Goal: Task Accomplishment & Management: Complete application form

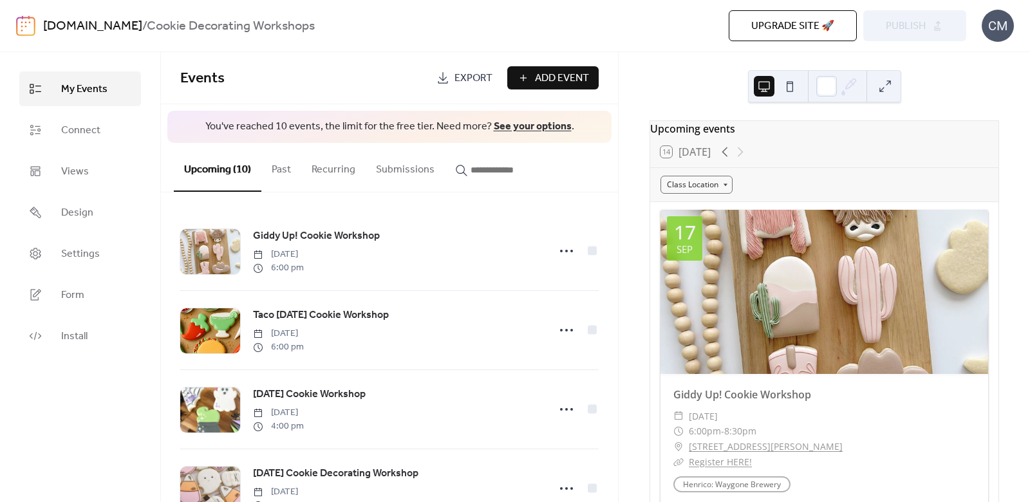
scroll to position [507, 0]
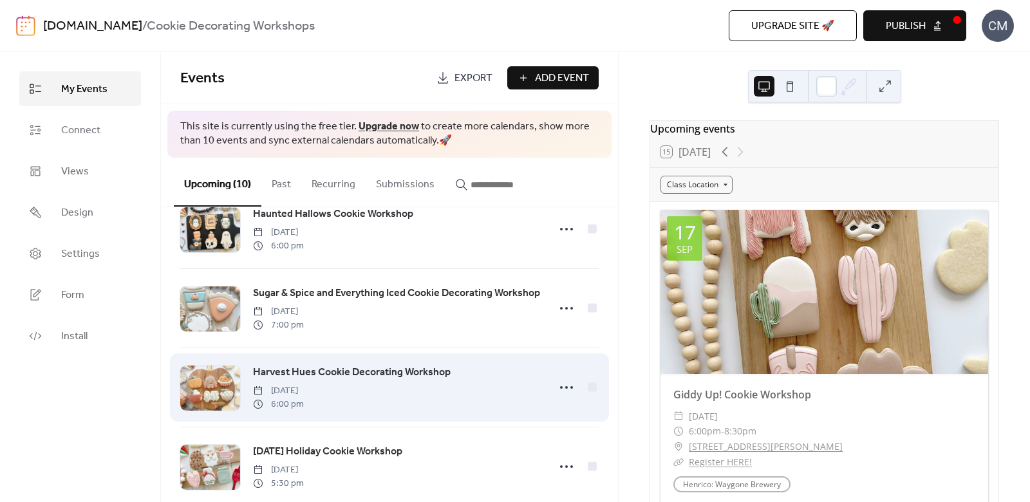
scroll to position [533, 0]
